Goal: Check status: Check status

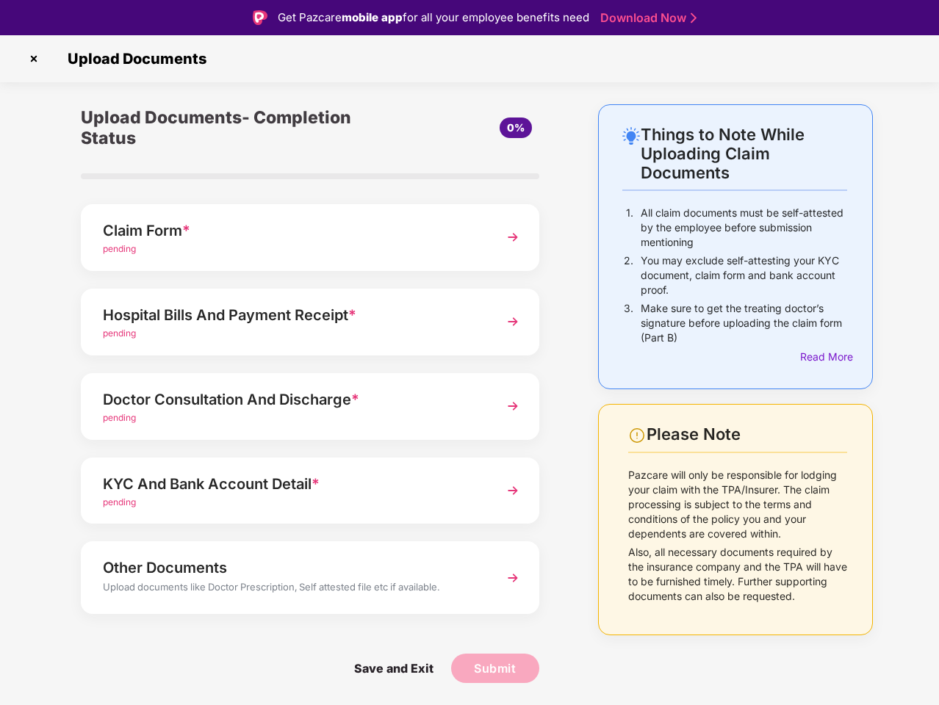
click at [34, 59] on img at bounding box center [34, 59] width 24 height 24
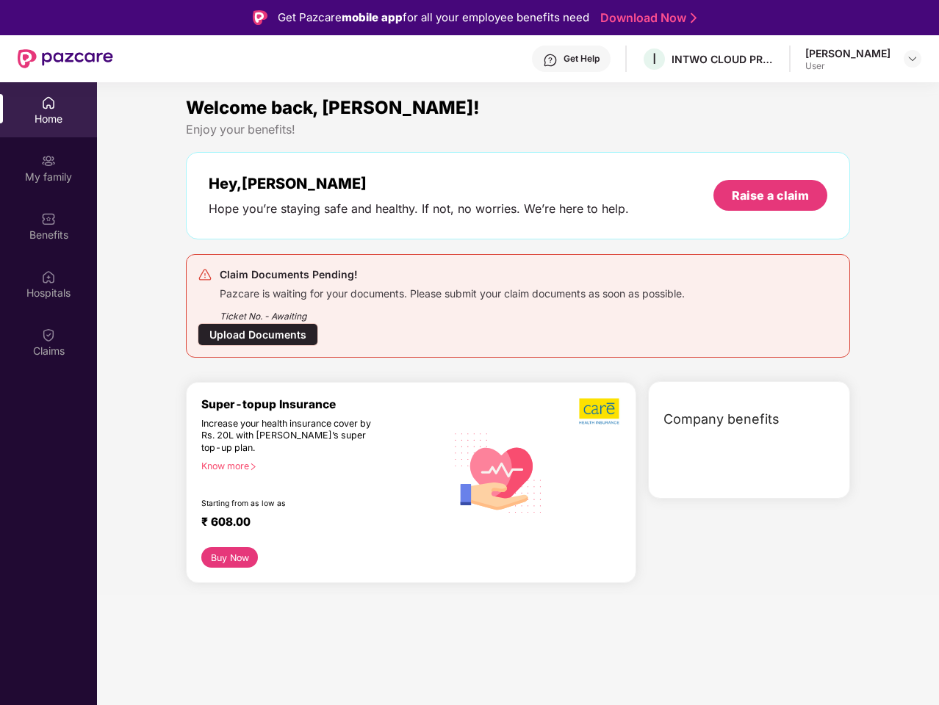
click at [823, 381] on div "Company benefits" at bounding box center [749, 440] width 202 height 118
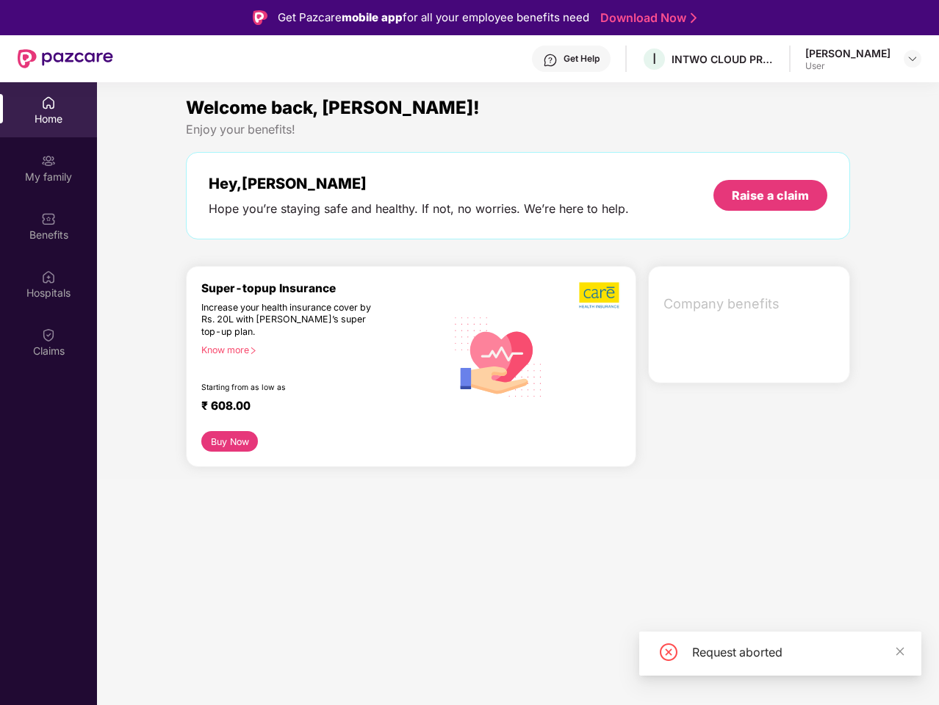
click at [310, 237] on div "Hey, [PERSON_NAME] you’re staying safe and healthy. If not, no worries. We’re h…" at bounding box center [518, 195] width 664 height 87
